Goal: Task Accomplishment & Management: Manage account settings

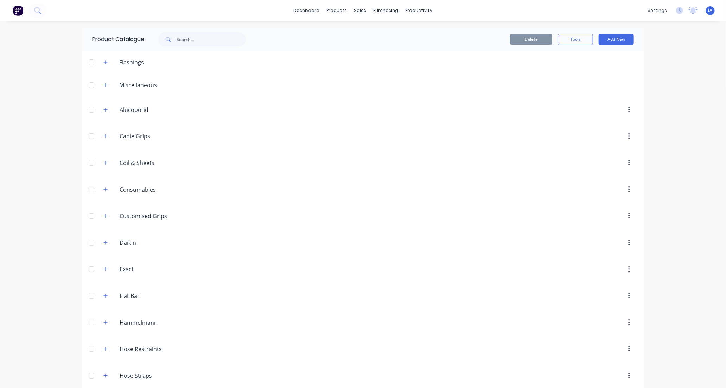
scroll to position [312, 0]
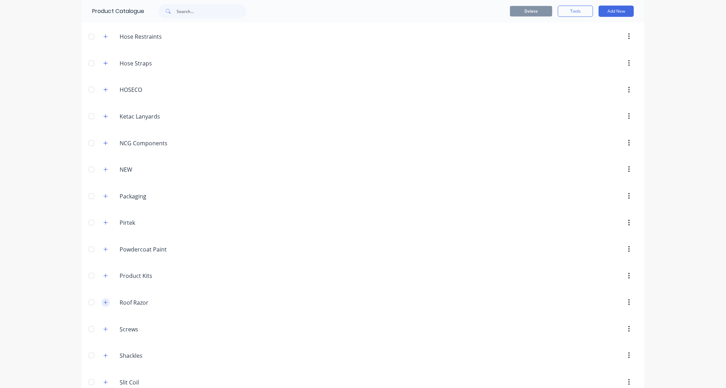
click at [103, 304] on icon "button" at bounding box center [105, 302] width 4 height 5
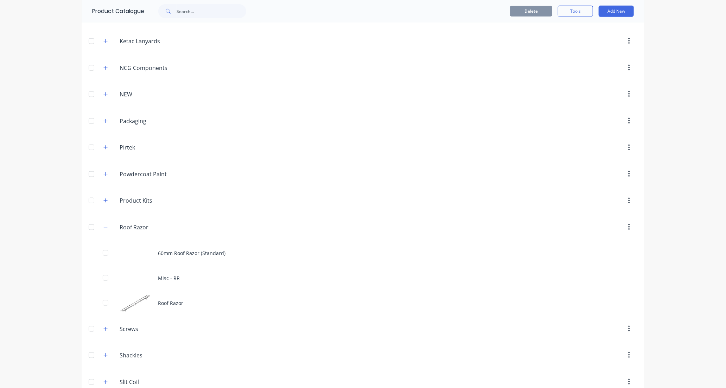
scroll to position [391, 0]
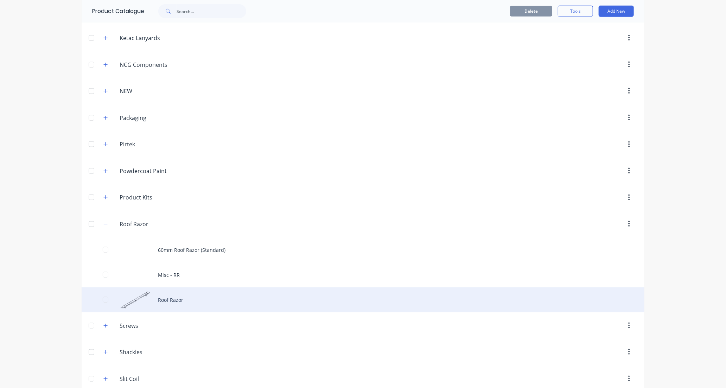
click at [246, 298] on div "Roof Razor" at bounding box center [363, 299] width 563 height 25
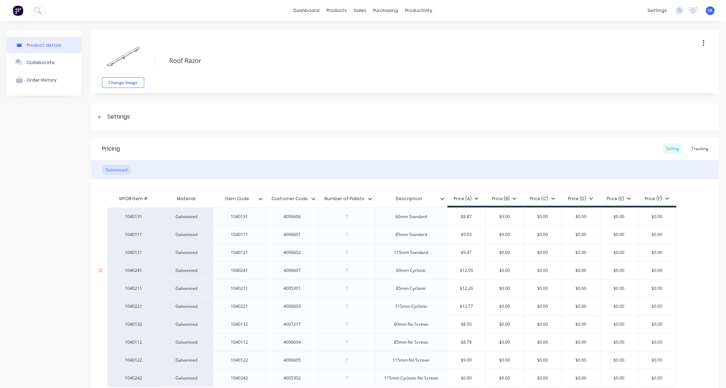
type textarea "x"
click at [696, 145] on div "Tracking" at bounding box center [700, 149] width 24 height 11
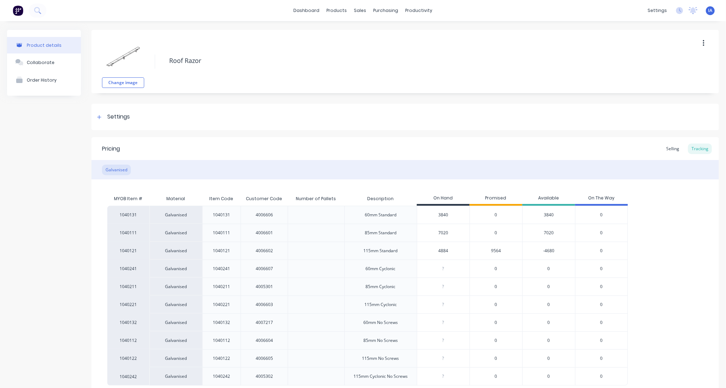
click at [433, 253] on input "4884" at bounding box center [443, 251] width 52 height 6
type input "4"
type textarea "x"
type input "5"
type textarea "x"
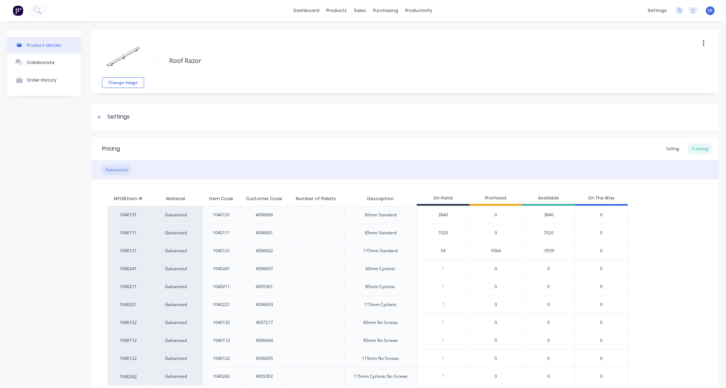
type input "540"
type textarea "x"
type input "5400"
type textarea "x"
click at [666, 259] on div "1040131 Galvanised 1040131 4006606 60mm Standard 3840 0 3840 0 1040111 Galvanis…" at bounding box center [405, 296] width 596 height 180
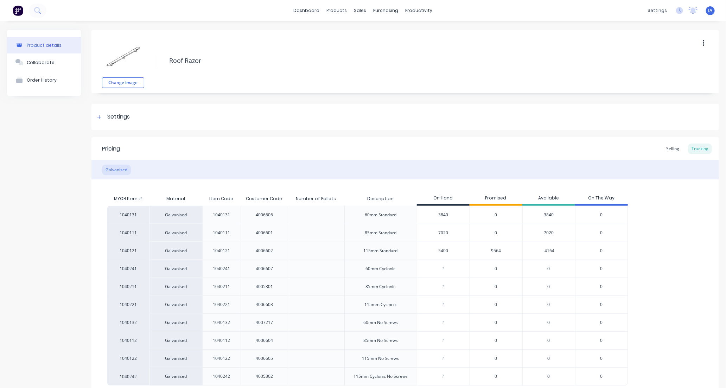
click at [440, 250] on input "5400" at bounding box center [443, 251] width 52 height 6
type input "500"
type textarea "x"
type input "5"
type textarea "x"
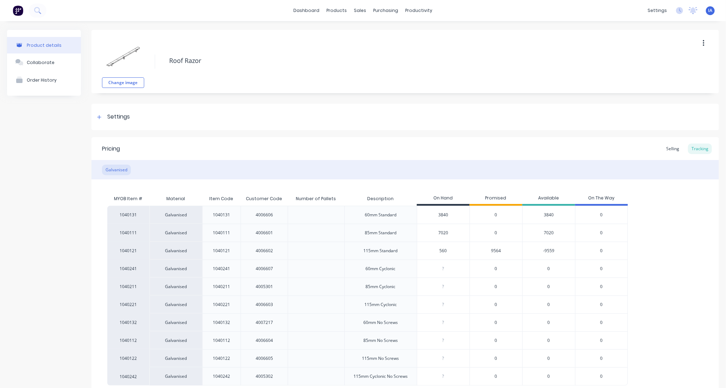
type input "5604"
type textarea "x"
type input "5604"
click at [665, 247] on div "1040131 Galvanised 1040131 4006606 60mm Standard 3840 0 3840 0 1040111 Galvanis…" at bounding box center [405, 296] width 596 height 180
click at [666, 247] on div "1040131 Galvanised 1040131 4006606 60mm Standard 3840 0 3840 0 1040111 Galvanis…" at bounding box center [405, 296] width 596 height 180
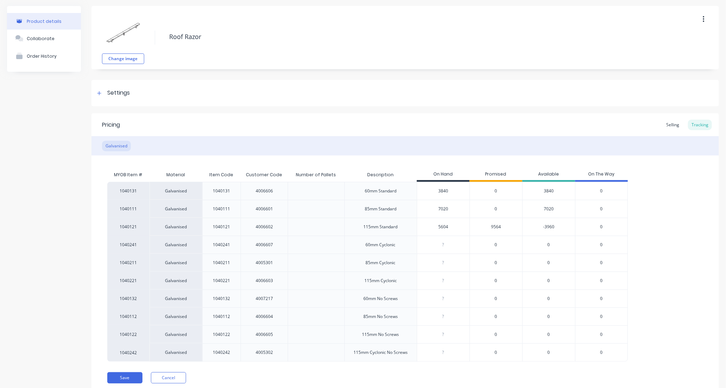
scroll to position [50, 0]
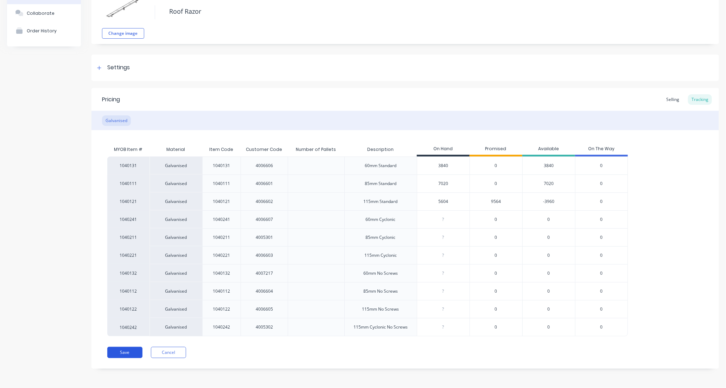
click at [126, 352] on button "Save" at bounding box center [124, 352] width 35 height 11
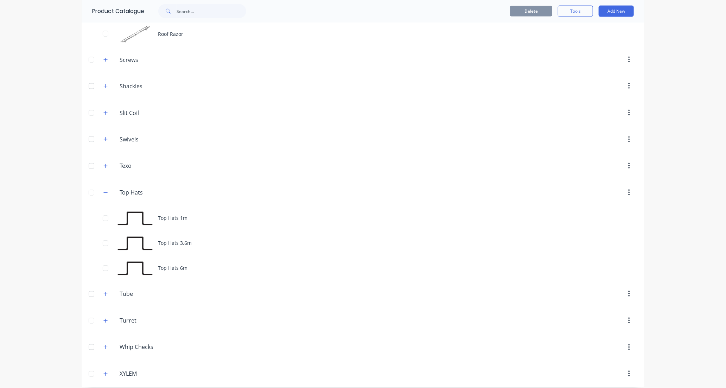
scroll to position [664, 0]
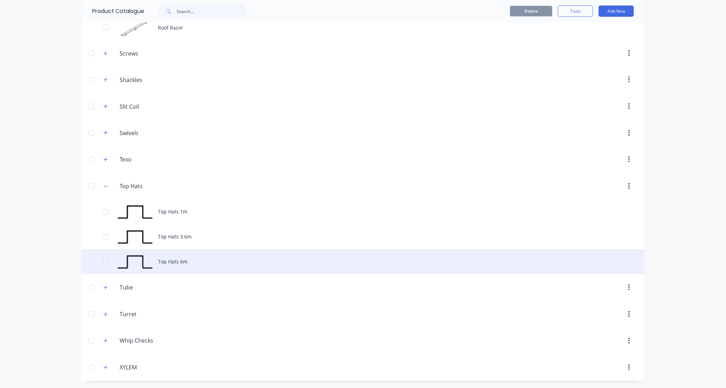
click at [172, 262] on div "Top Hats 6m" at bounding box center [363, 261] width 563 height 25
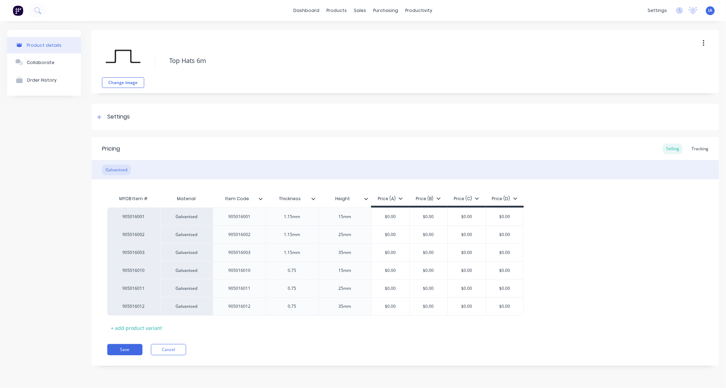
type textarea "x"
click at [702, 148] on div "Tracking" at bounding box center [700, 149] width 24 height 11
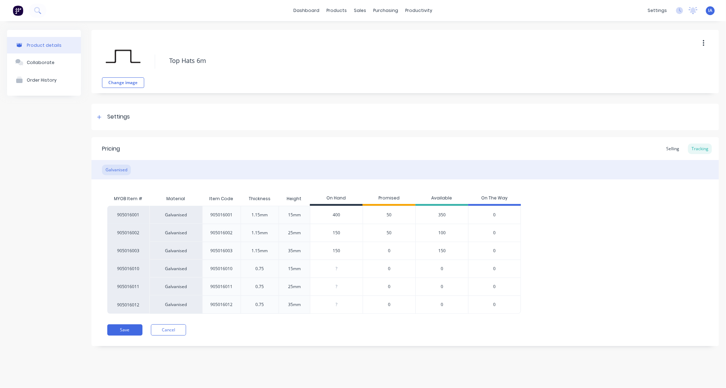
click at [327, 216] on input "400" at bounding box center [336, 215] width 52 height 6
type input "00"
type textarea "x"
type input "500"
type textarea "x"
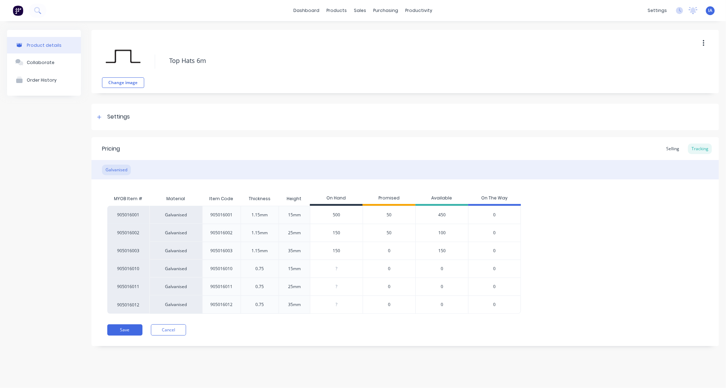
type input "500"
click at [626, 229] on div "905016001 Galvanised 905016001 1.15mm 15mm 500 500 50 450 0 905016002 Galvanise…" at bounding box center [405, 260] width 596 height 108
click at [123, 331] on button "Save" at bounding box center [124, 329] width 35 height 11
type textarea "x"
